Goal: Use online tool/utility: Utilize a website feature to perform a specific function

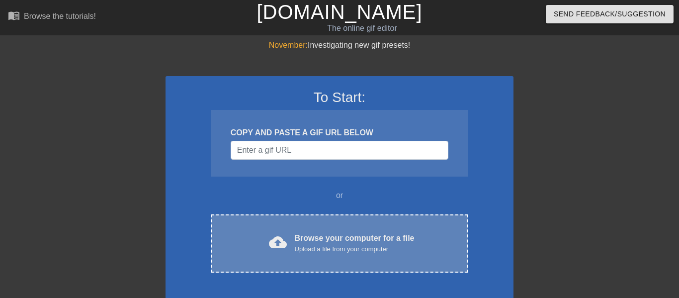
click at [280, 263] on div "cloud_upload Browse your computer for a file Upload a file from your computer C…" at bounding box center [339, 243] width 257 height 58
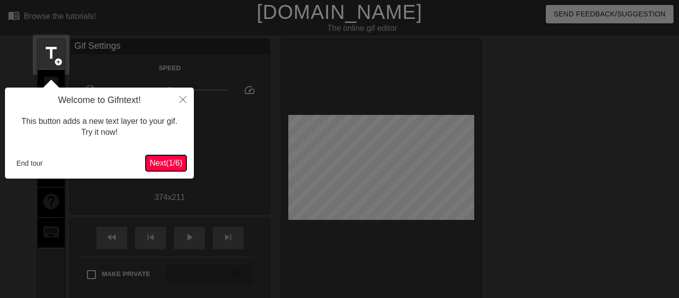
scroll to position [24, 0]
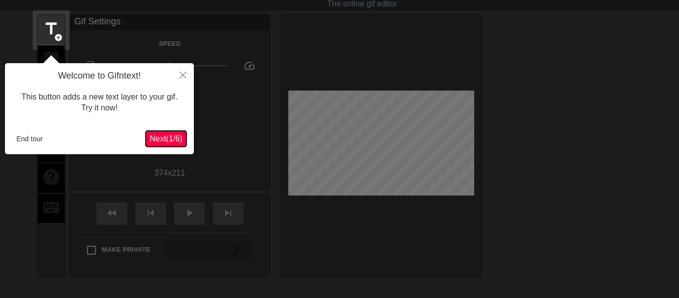
click at [154, 146] on button "Next ( 1 / 6 )" at bounding box center [166, 139] width 41 height 16
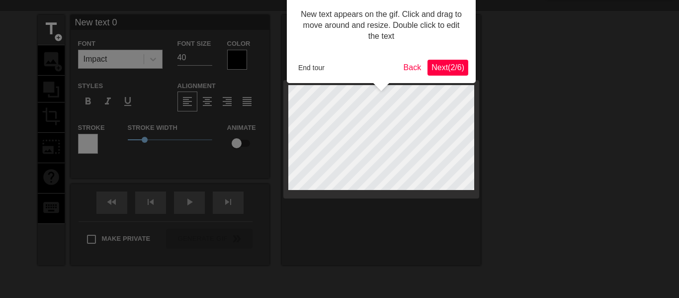
scroll to position [0, 0]
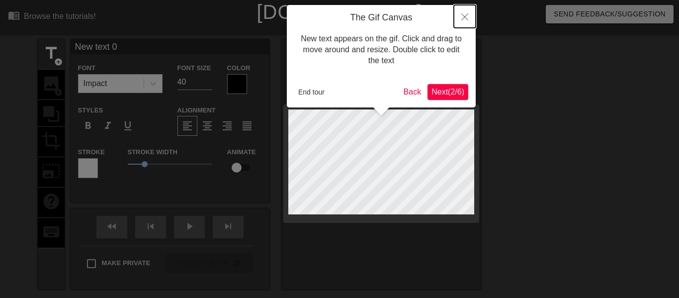
click at [464, 19] on icon "Close" at bounding box center [464, 16] width 7 height 7
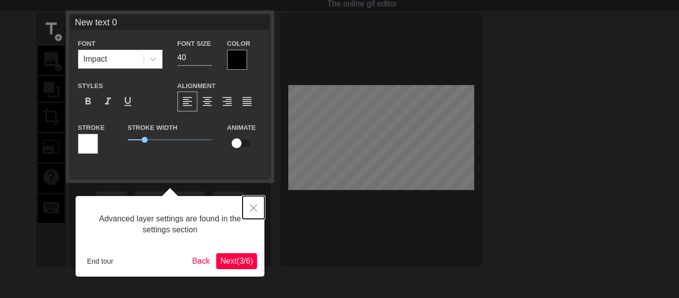
click at [252, 207] on icon "Close" at bounding box center [253, 207] width 7 height 7
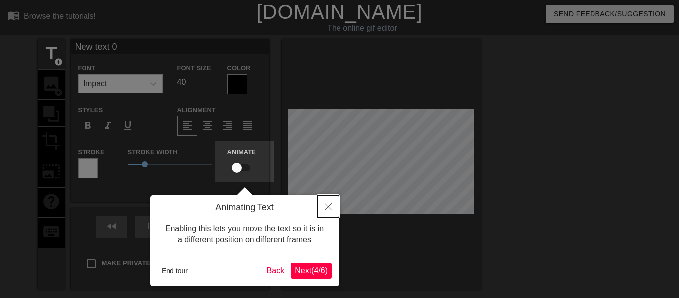
click at [329, 205] on icon "Close" at bounding box center [327, 206] width 7 height 7
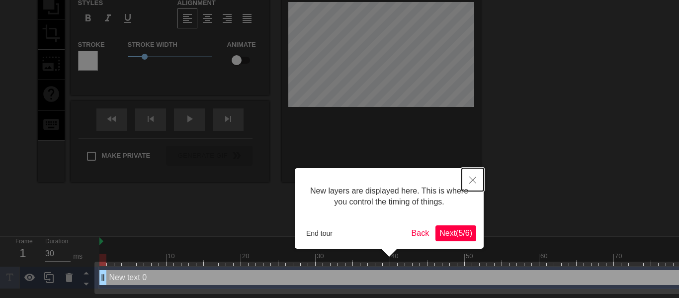
click at [465, 178] on button "Close" at bounding box center [472, 179] width 22 height 23
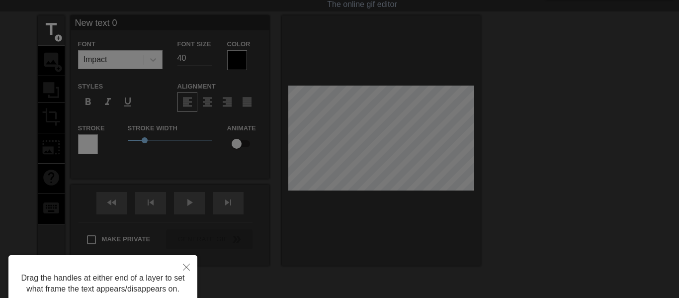
scroll to position [0, 0]
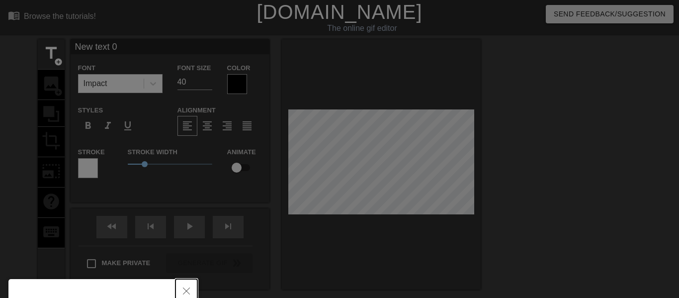
click at [185, 288] on icon "Close" at bounding box center [186, 290] width 7 height 7
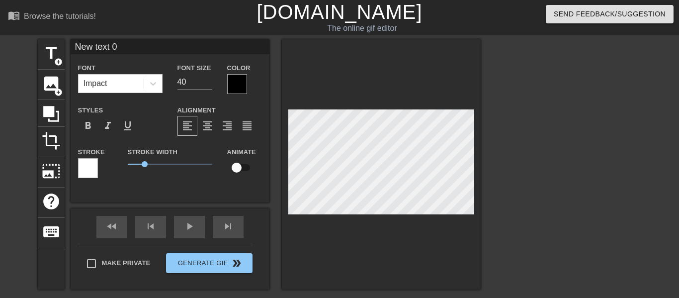
type input "New text"
type textarea "New text"
type input "New text"
type textarea "New text"
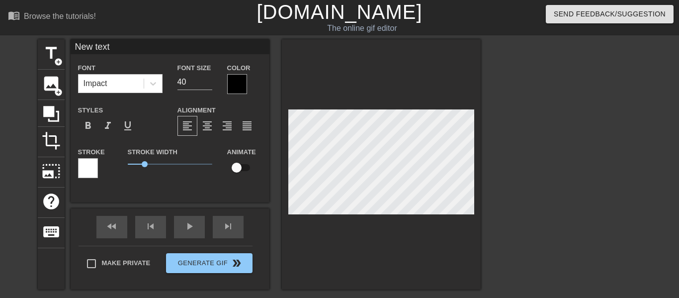
type input "New tex"
type textarea "New tex"
type input "New te"
type textarea "New te"
type input "New t"
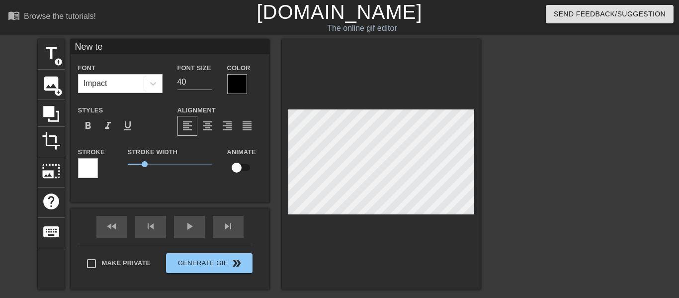
type textarea "New t"
type input "New"
type textarea "New"
type input "New"
type textarea "New"
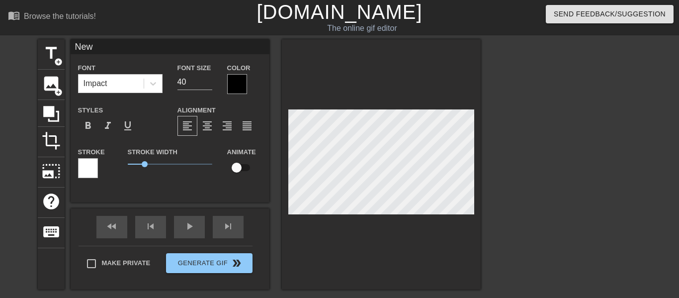
type input "Ne"
type textarea "Ne"
type input "N"
type textarea "N"
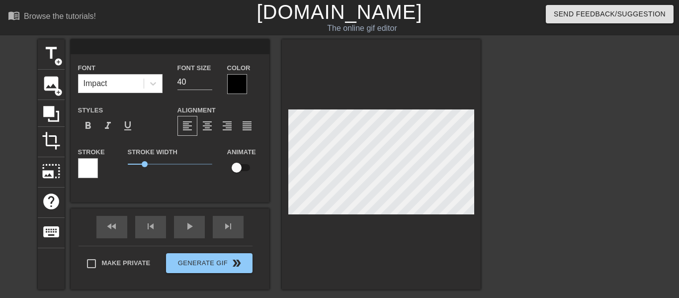
type input "E"
type textarea "E"
type input "EN"
type textarea "EN"
type input "ENJ"
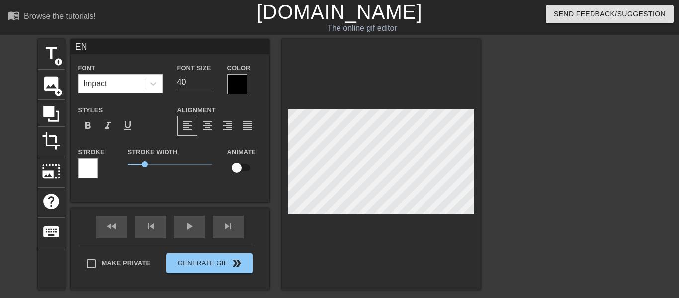
type textarea "ENJ"
type input "ENJO"
type textarea "ENJO"
type input "ENJOY"
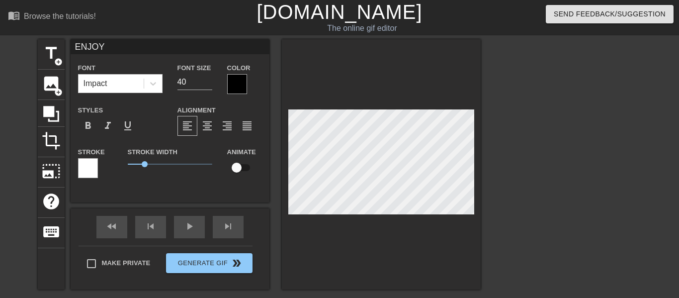
type textarea "ENJOY"
click at [240, 75] on div at bounding box center [237, 84] width 20 height 20
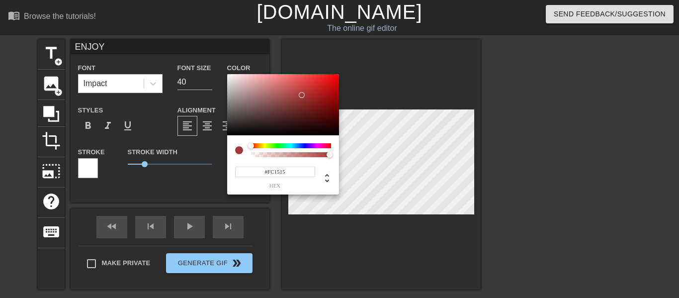
type input "#FF0000"
drag, startPoint x: 302, startPoint y: 95, endPoint x: 371, endPoint y: 49, distance: 83.2
click at [371, 49] on div "#FF0000 hex" at bounding box center [339, 149] width 679 height 298
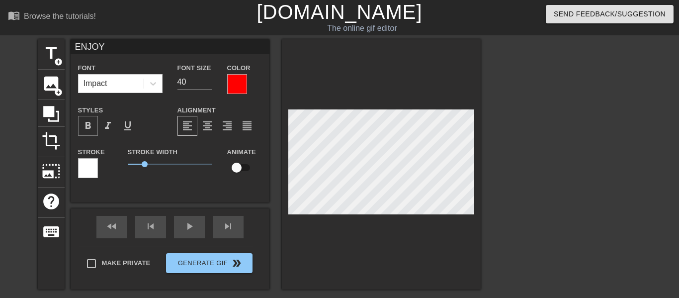
click at [91, 127] on span "format_bold" at bounding box center [88, 126] width 12 height 12
type input "40"
click at [240, 166] on input "checkbox" at bounding box center [236, 167] width 57 height 19
checkbox input "true"
type input "30"
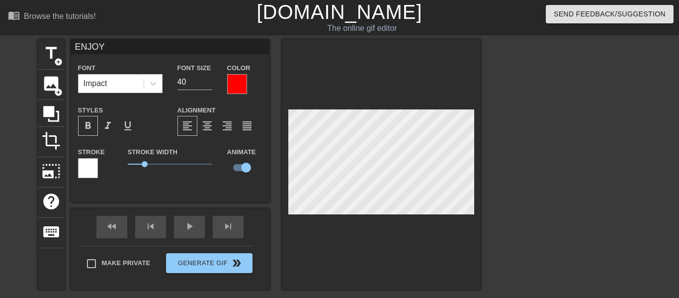
type input "ENJOdY"
type textarea "ENJOdY"
type input "ENJOY"
type textarea "ENJOY"
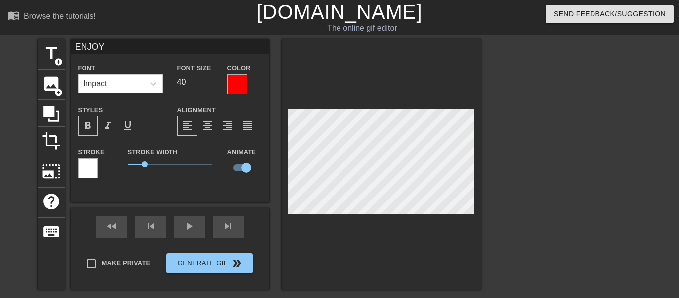
scroll to position [0, 1]
click at [501, 158] on div "title add_circle image add_circle crop photo_size_select_large help keyboard EN…" at bounding box center [339, 188] width 679 height 298
click at [486, 161] on div "title add_circle image add_circle crop photo_size_select_large help keyboard EN…" at bounding box center [339, 188] width 679 height 298
type input "30"
click at [52, 58] on span "title" at bounding box center [51, 53] width 19 height 19
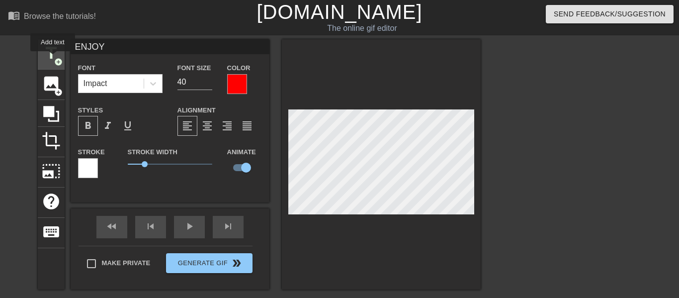
type input "New text 1"
checkbox input "false"
type input "New text"
type textarea "New tex"
type input "New te"
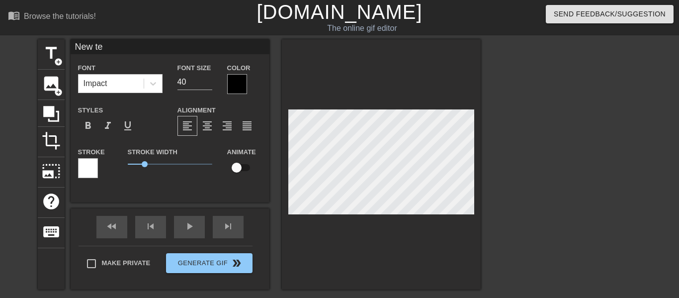
type textarea "New t"
type input "New"
type textarea "New"
type input "Ne"
type textarea "Ne"
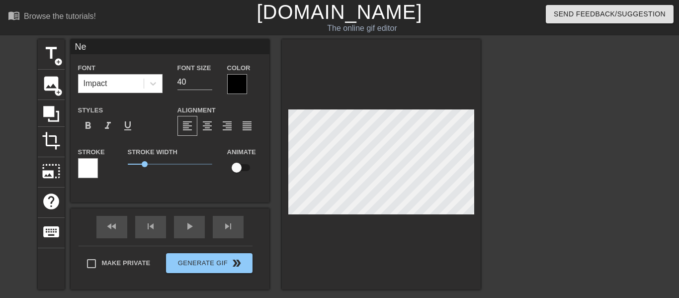
type input "N"
type textarea "N"
type input "R"
type textarea "R"
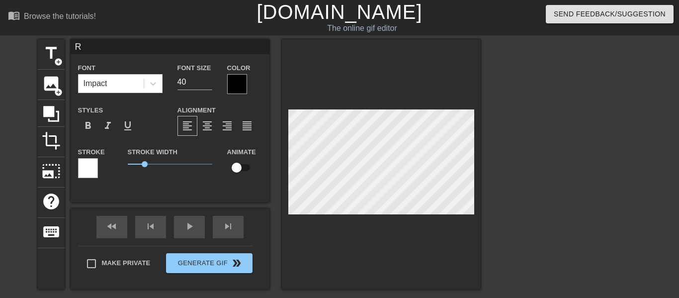
type input "Ri"
type textarea "Ri"
type input "Rim"
type textarea "Rim"
type input "Rim_"
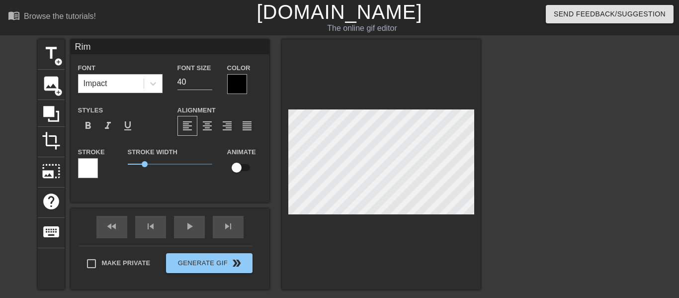
type textarea "Rim_"
type input "Rim_Y"
type textarea "Rim_Y"
type input "Rim_Ye"
type textarea "Rim_Ye"
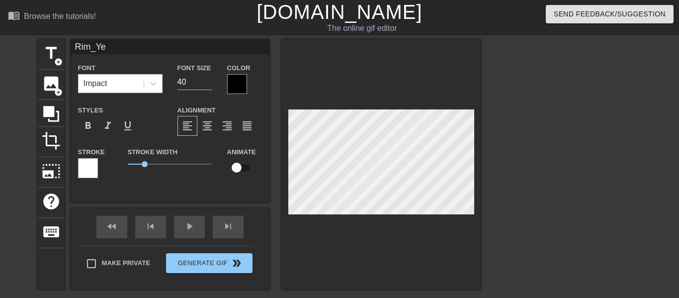
type input "Rim_Yel"
type textarea "Rim_Yel"
type input "Rim_Yell"
type textarea "Rim_Yell"
type input "Rim_Yello"
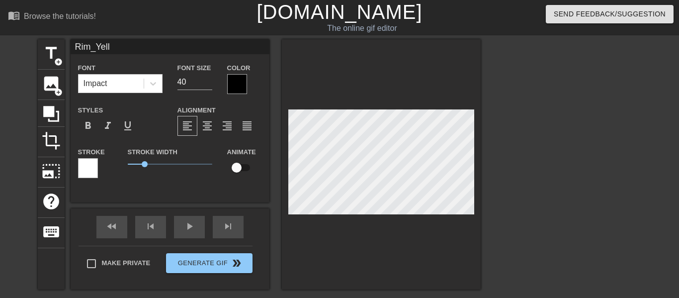
type textarea "Rim_Yello"
type input "Rim_Yellow"
type textarea "Rim_Yellow"
click at [245, 80] on div at bounding box center [237, 84] width 20 height 20
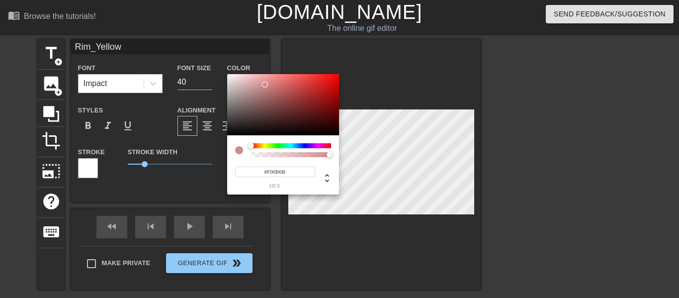
type input "#FF0000"
drag, startPoint x: 265, startPoint y: 84, endPoint x: 379, endPoint y: 62, distance: 116.5
click at [379, 62] on div "#FF0000 hex" at bounding box center [339, 149] width 679 height 298
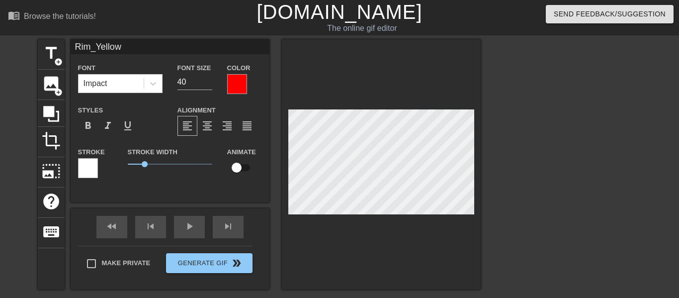
click at [237, 88] on div at bounding box center [237, 84] width 20 height 20
click at [234, 167] on input "checkbox" at bounding box center [236, 167] width 57 height 19
checkbox input "true"
click at [239, 86] on div at bounding box center [237, 84] width 20 height 20
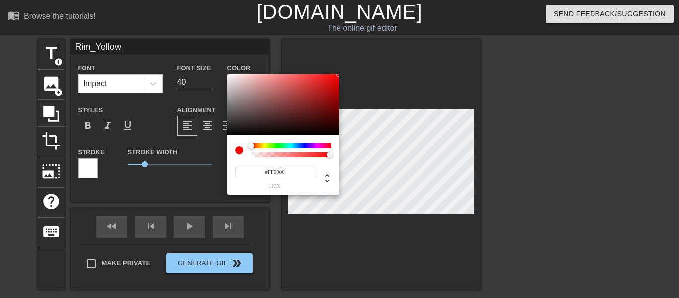
type input "255"
type input "0.93"
click at [324, 155] on div at bounding box center [324, 155] width 6 height 6
type input "40"
type input "0.89"
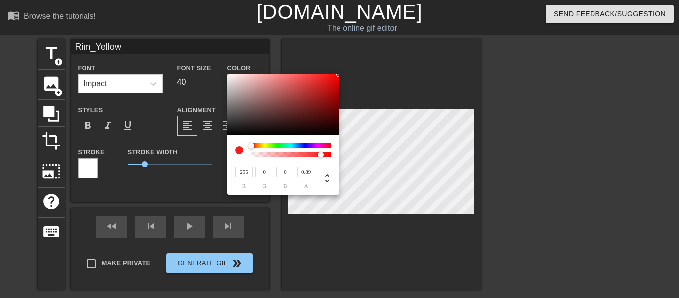
click at [320, 154] on div at bounding box center [320, 155] width 6 height 6
type input "30"
drag, startPoint x: 320, startPoint y: 154, endPoint x: 315, endPoint y: 154, distance: 5.5
click at [315, 154] on div at bounding box center [315, 155] width 6 height 6
type input "0.65"
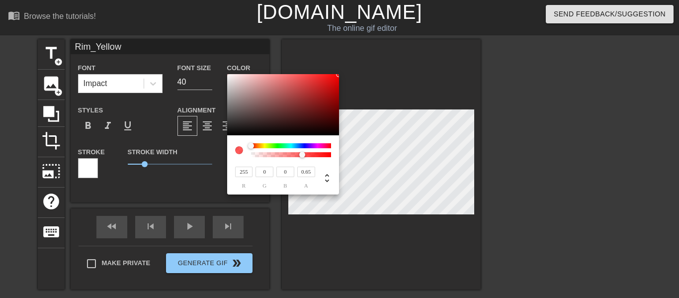
drag, startPoint x: 315, startPoint y: 154, endPoint x: 302, endPoint y: 153, distance: 12.9
click at [302, 153] on div at bounding box center [302, 155] width 6 height 6
type input "40"
type input "0.55"
drag, startPoint x: 302, startPoint y: 153, endPoint x: 295, endPoint y: 154, distance: 7.5
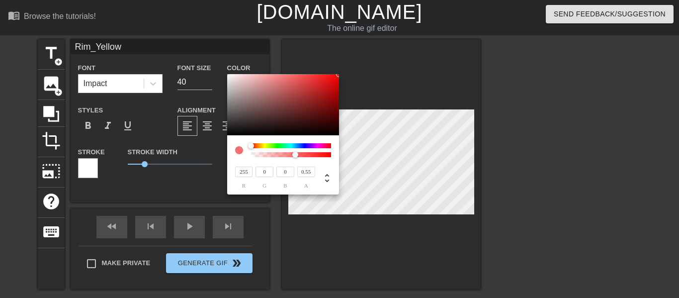
click at [295, 154] on div at bounding box center [295, 155] width 6 height 6
type input "30"
drag, startPoint x: 295, startPoint y: 154, endPoint x: 289, endPoint y: 154, distance: 5.5
click at [289, 154] on div at bounding box center [292, 155] width 6 height 6
type input "0.4"
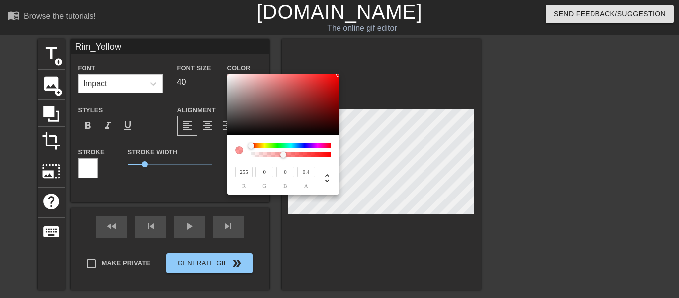
drag, startPoint x: 289, startPoint y: 154, endPoint x: 283, endPoint y: 155, distance: 6.6
click at [283, 155] on div at bounding box center [283, 155] width 6 height 6
type input "40"
type input "0.32"
drag, startPoint x: 283, startPoint y: 155, endPoint x: 277, endPoint y: 156, distance: 6.0
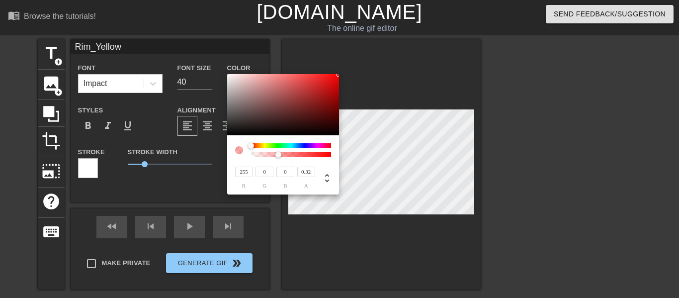
click at [277, 156] on div at bounding box center [278, 155] width 6 height 6
type input "30"
drag, startPoint x: 277, startPoint y: 156, endPoint x: 267, endPoint y: 155, distance: 9.5
click at [268, 155] on div at bounding box center [271, 155] width 6 height 6
type input "0"
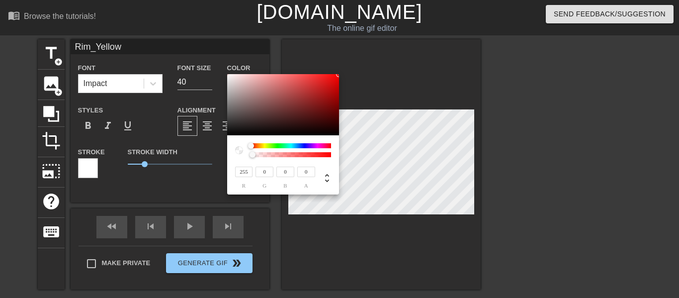
type input "40"
drag, startPoint x: 267, startPoint y: 155, endPoint x: 251, endPoint y: 155, distance: 15.9
click at [251, 155] on div at bounding box center [252, 155] width 6 height 6
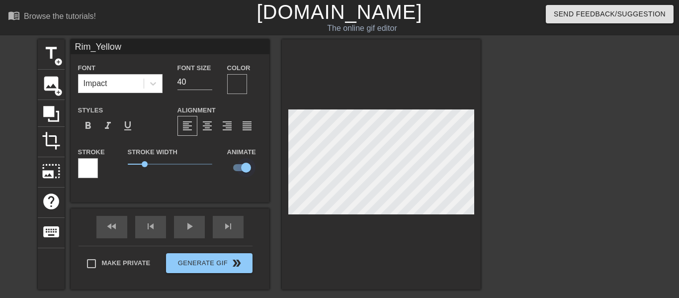
click at [243, 167] on input "checkbox" at bounding box center [246, 167] width 57 height 19
click at [236, 166] on input "checkbox" at bounding box center [236, 167] width 57 height 19
checkbox input "true"
click at [549, 167] on div "title add_circle image add_circle crop photo_size_select_large help keyboard Ri…" at bounding box center [339, 188] width 679 height 298
click at [573, 259] on div at bounding box center [566, 188] width 149 height 298
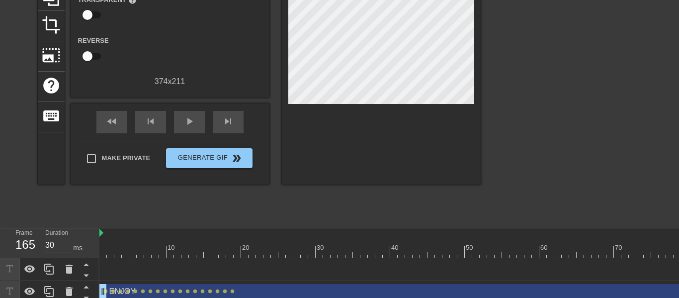
scroll to position [122, 0]
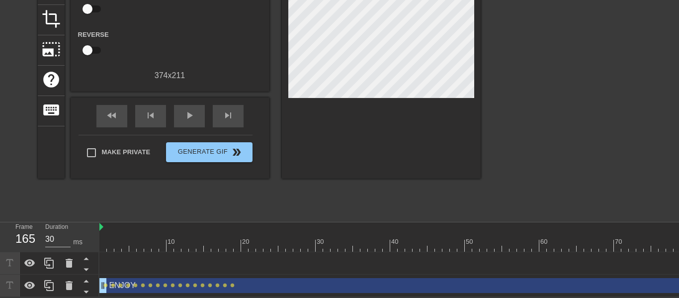
click at [101, 237] on div at bounding box center [101, 241] width 2 height 10
click at [192, 116] on span "play_arrow" at bounding box center [189, 115] width 12 height 12
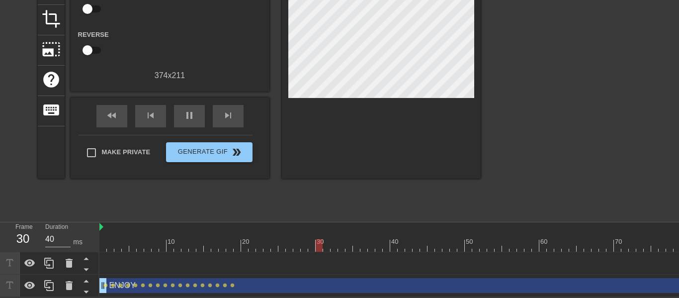
drag, startPoint x: 471, startPoint y: 297, endPoint x: 508, endPoint y: 295, distance: 37.3
click at [508, 295] on html "menu_book Browse the tutorials! [DOMAIN_NAME] The online gif editor Send Feedba…" at bounding box center [339, 87] width 679 height 418
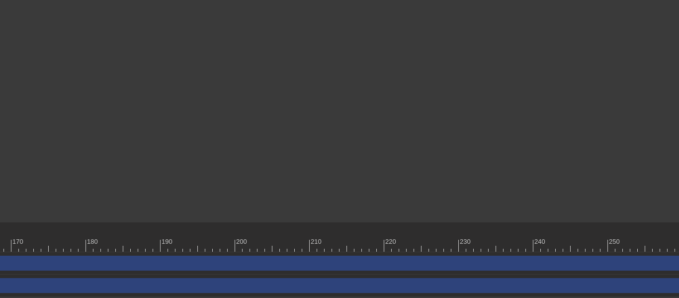
scroll to position [122, 1344]
click at [571, 257] on div "Rim_Yellow drag_handle drag_handle" at bounding box center [343, 262] width 894 height 15
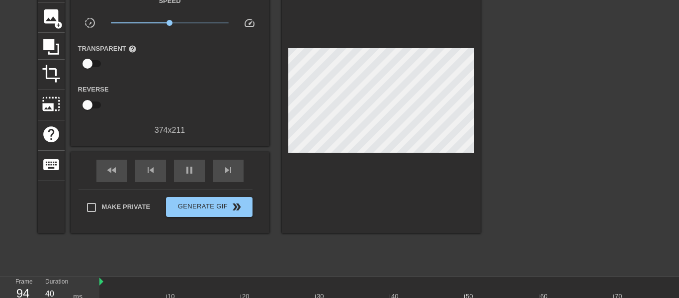
scroll to position [122, 0]
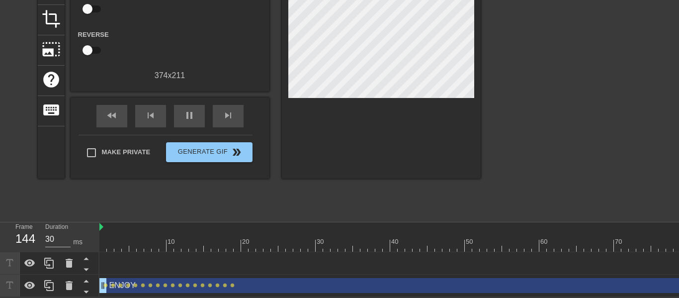
type input "30"
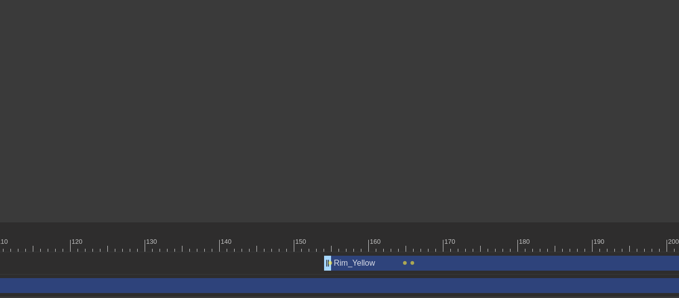
scroll to position [122, 914]
click at [331, 244] on div at bounding box center [202, 245] width 2034 height 12
click at [349, 243] on div at bounding box center [202, 245] width 2034 height 12
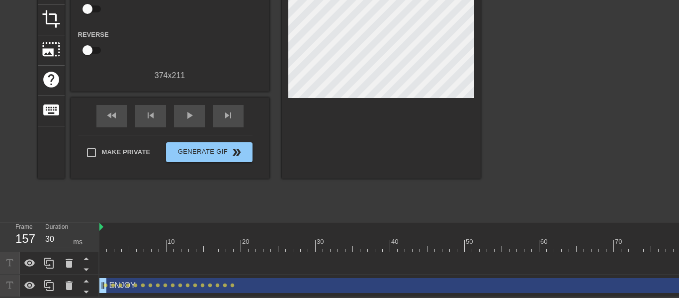
scroll to position [0, 0]
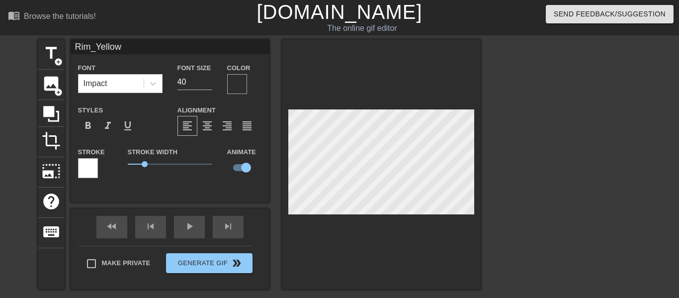
click at [230, 74] on div at bounding box center [237, 84] width 20 height 20
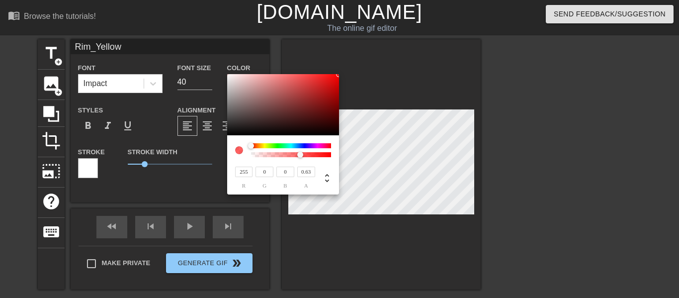
type input "0.64"
click at [302, 157] on div at bounding box center [290, 154] width 77 height 5
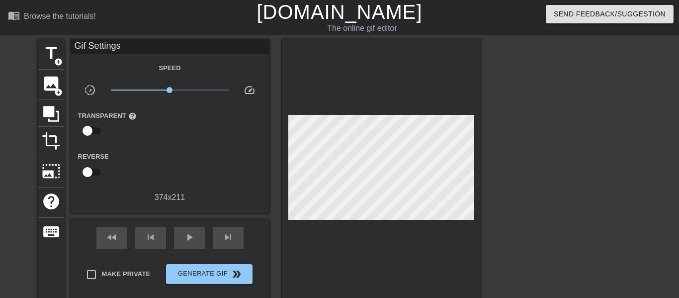
click at [603, 118] on div at bounding box center [566, 188] width 149 height 298
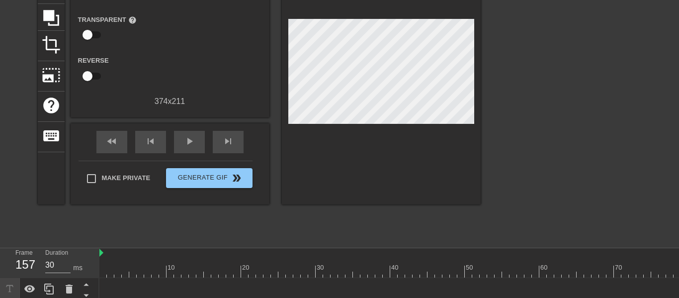
scroll to position [122, 0]
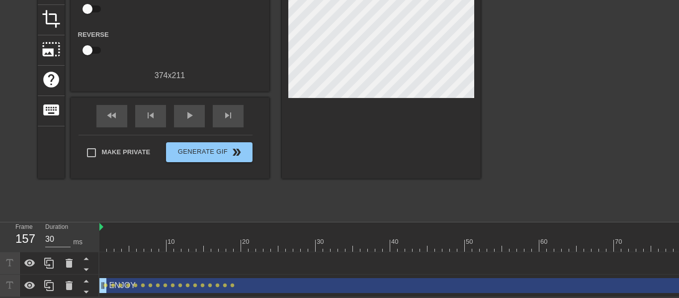
click at [104, 235] on div at bounding box center [102, 238] width 7 height 12
click at [181, 121] on div "play_arrow" at bounding box center [189, 116] width 31 height 22
click at [142, 285] on span "lens" at bounding box center [143, 285] width 4 height 4
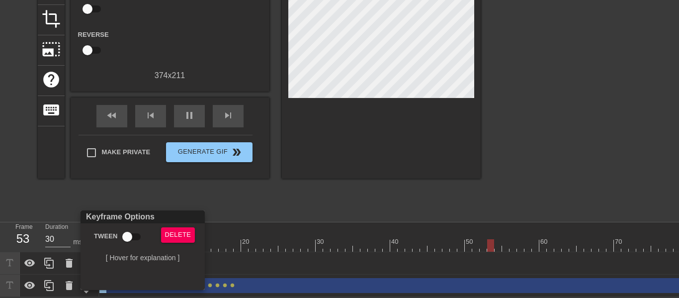
click at [310, 170] on div at bounding box center [339, 149] width 679 height 298
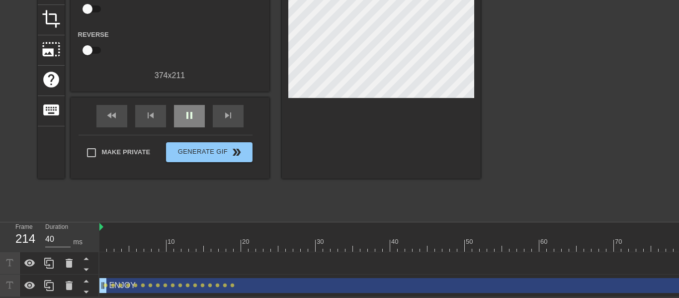
type input "30"
click at [182, 107] on div "pause" at bounding box center [189, 116] width 31 height 22
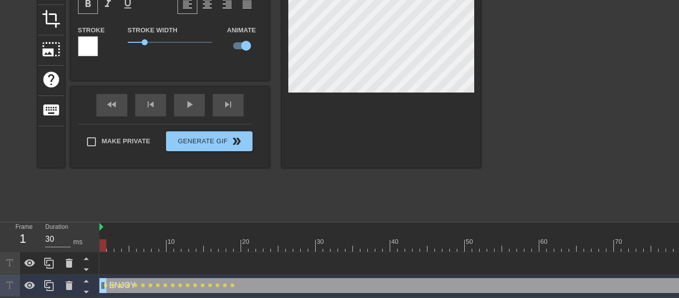
type input "ENJO"
type textarea "ENJO"
type input "ENJ"
type textarea "ENJ"
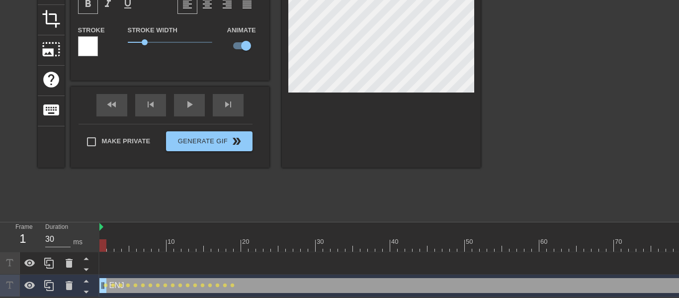
type input "EN"
type textarea "EN"
type input "E"
type textarea "E"
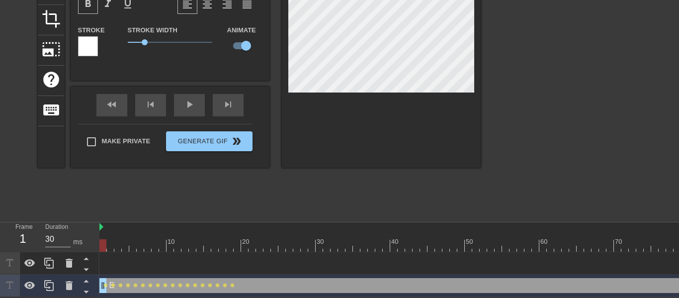
type input "Ed"
type textarea "Ed"
type input "Edi"
type textarea "Edi"
type input "Edit"
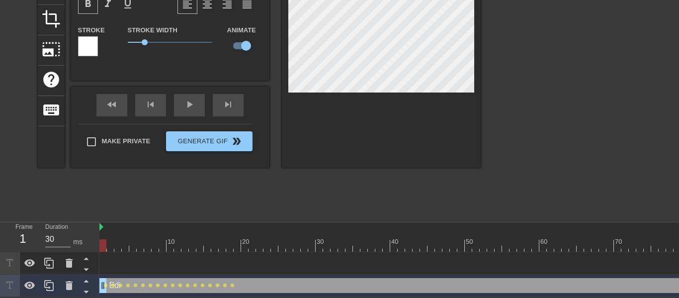
type textarea "Edit"
type input "Edits"
type textarea "Edits"
type input "~Edits"
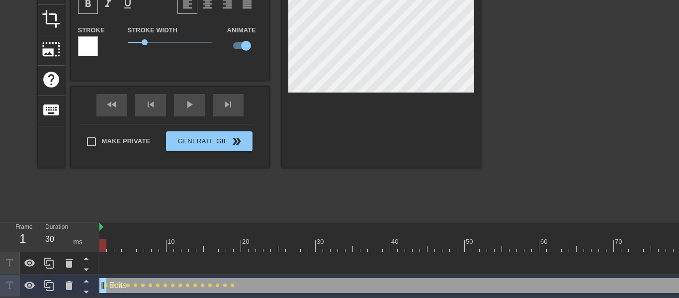
type textarea "~Edits"
type input "~Edits~"
type textarea "~Edits~"
click at [555, 111] on div at bounding box center [566, 67] width 149 height 298
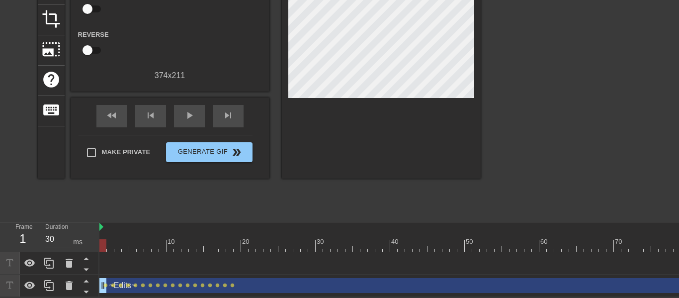
click at [185, 120] on span "play_arrow" at bounding box center [189, 115] width 12 height 12
click at [185, 116] on span "pause" at bounding box center [189, 115] width 12 height 12
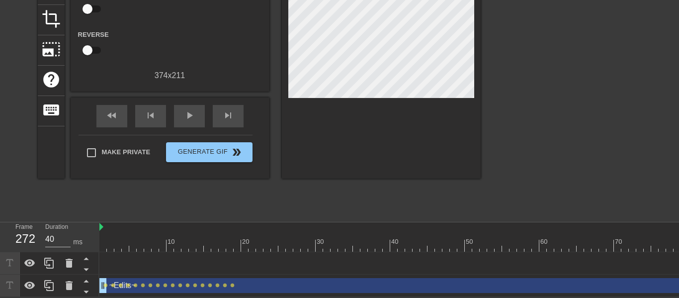
type input "30"
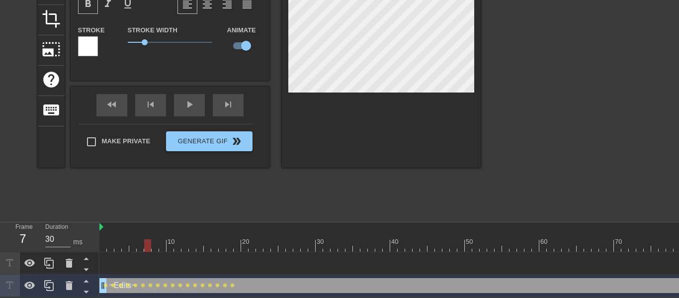
type input "~Edits"
type textarea "~Edits"
type input "~Edit"
type textarea "~Edit"
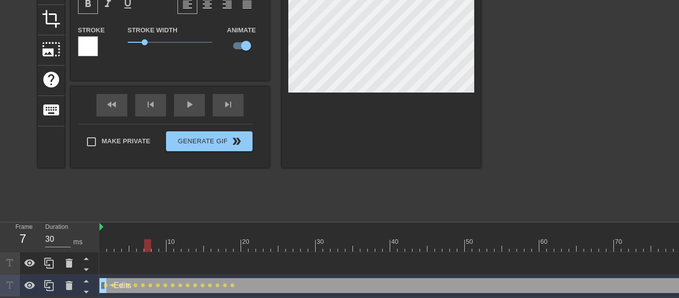
type input "~Edi"
type textarea "~Edi"
type input "~Ed"
type textarea "~Ed"
type input "~E"
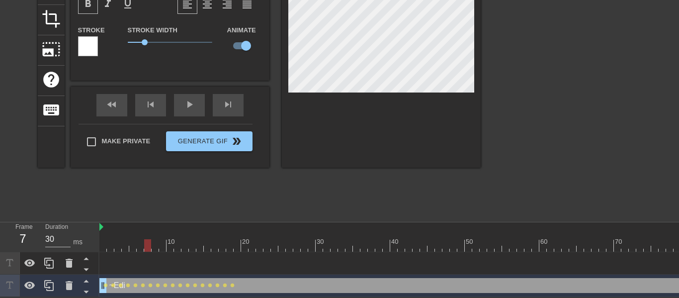
type textarea "~E"
type input "~"
type textarea "~"
type input "R"
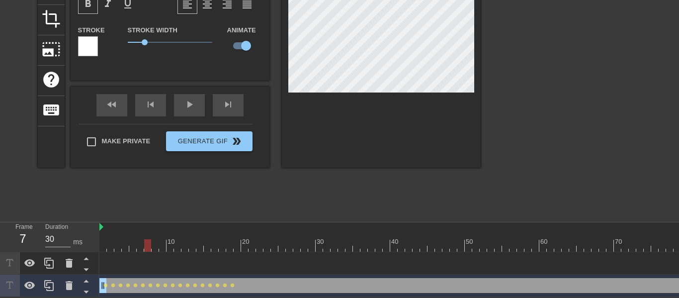
type textarea "R"
type input "Ri"
type textarea "Ri"
type input "Rim"
type textarea "Rim"
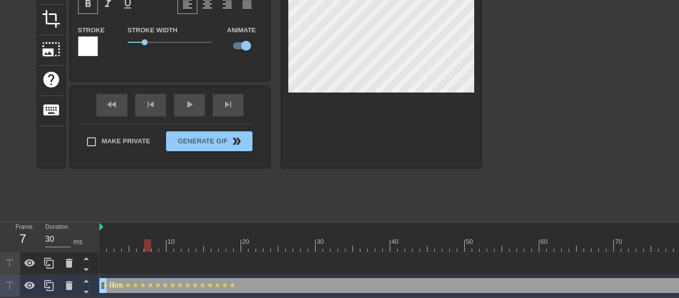
type input "Rim_"
type textarea "Rim_"
type input "Rim_Y"
type textarea "Rim_Y"
type input "Rim_Ye"
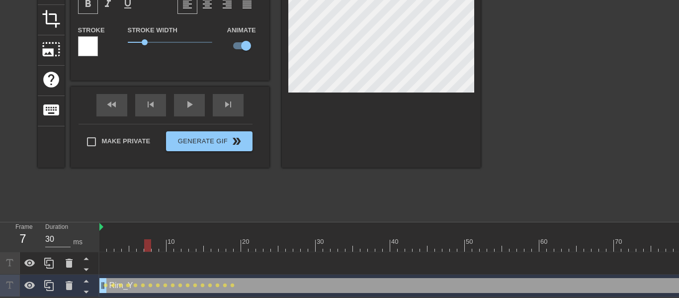
type textarea "Rim_Ye"
type input "Rim_Yel"
type textarea "Rim_Yel"
type input "Rim_Yell"
type textarea "Rim_Yell"
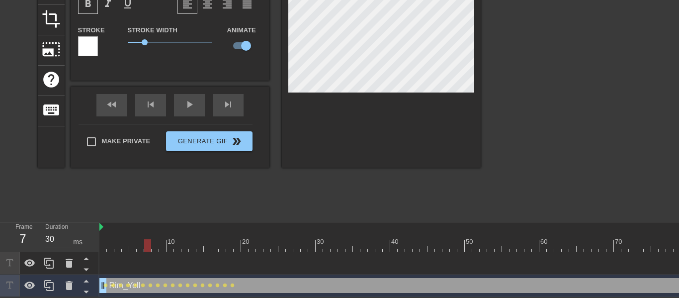
type input "Rim_Yello"
type textarea "Rim_Yello"
type input "Rim_Yellow"
type textarea "Rim_Yellow"
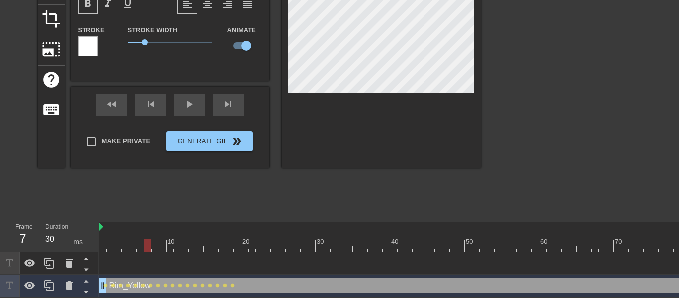
click at [250, 205] on div "title add_circle image add_circle crop photo_size_select_large help keyboard Ri…" at bounding box center [259, 67] width 443 height 298
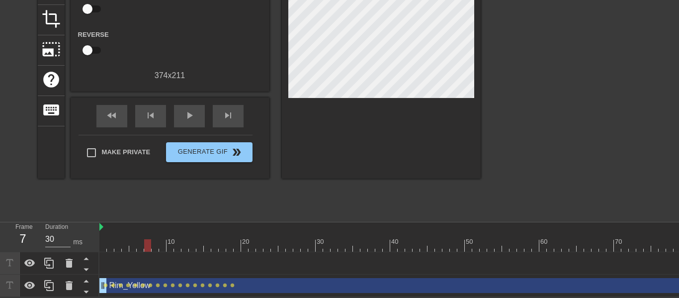
click at [183, 125] on div "play_arrow" at bounding box center [189, 116] width 31 height 22
click at [193, 105] on div "pause" at bounding box center [189, 116] width 31 height 22
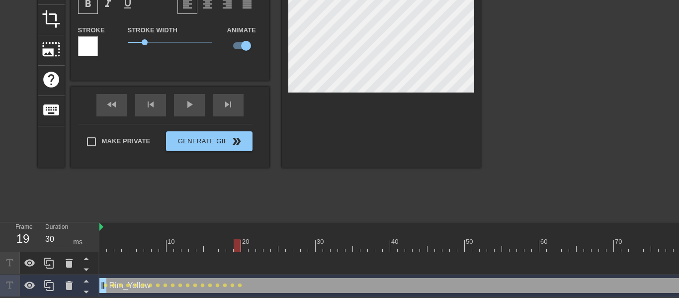
click at [486, 37] on div "title add_circle image add_circle crop photo_size_select_large help keyboard Ri…" at bounding box center [339, 67] width 679 height 298
click at [240, 172] on div "title add_circle image add_circle crop photo_size_select_large help keyboard Ri…" at bounding box center [259, 67] width 443 height 298
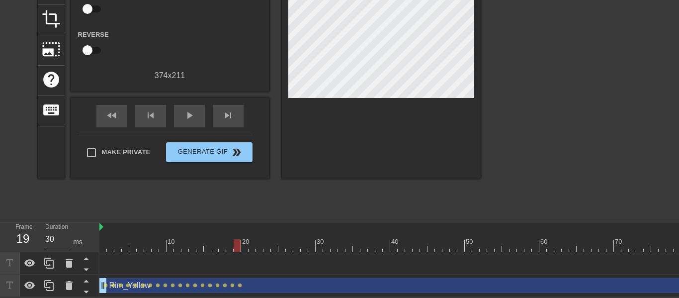
click at [193, 114] on span "play_arrow" at bounding box center [189, 115] width 12 height 12
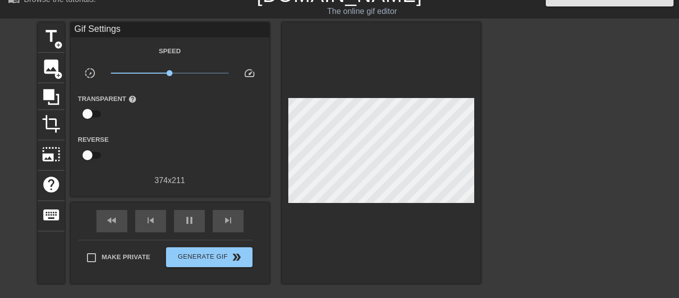
scroll to position [18, 0]
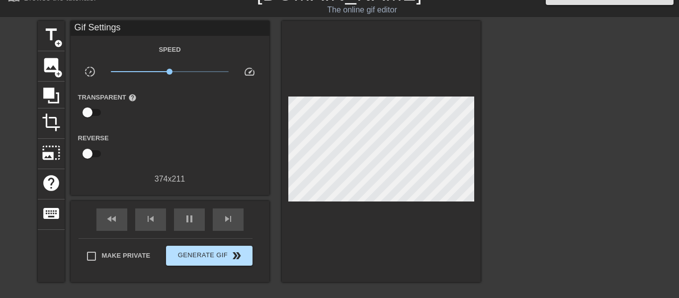
type input "30"
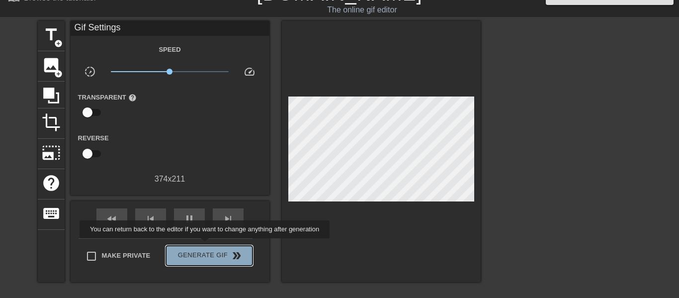
click at [202, 245] on button "Generate Gif double_arrow" at bounding box center [209, 255] width 86 height 20
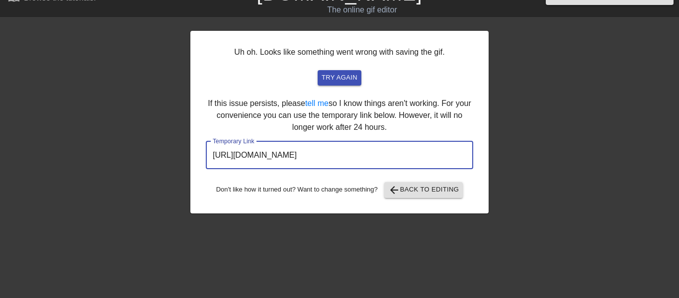
drag, startPoint x: 439, startPoint y: 155, endPoint x: 189, endPoint y: 150, distance: 250.4
click at [189, 150] on div "Uh oh. Looks like something went wrong with saving the gif. try again If this i…" at bounding box center [339, 170] width 679 height 298
